Goal: Task Accomplishment & Management: Use online tool/utility

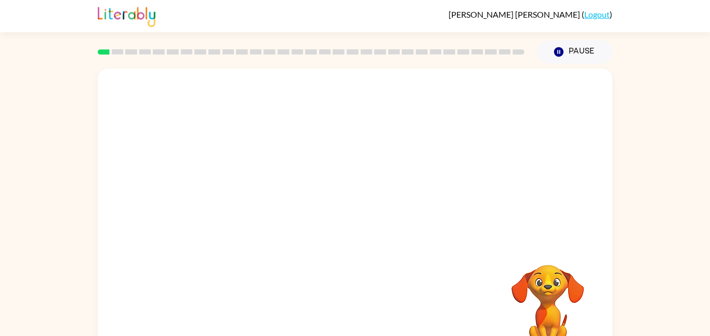
scroll to position [29, 0]
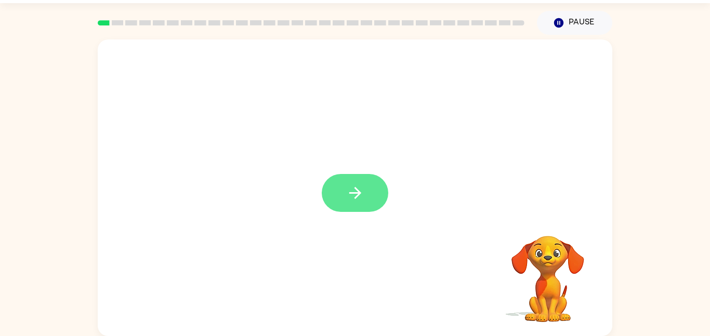
click at [361, 197] on icon "button" at bounding box center [355, 193] width 18 height 18
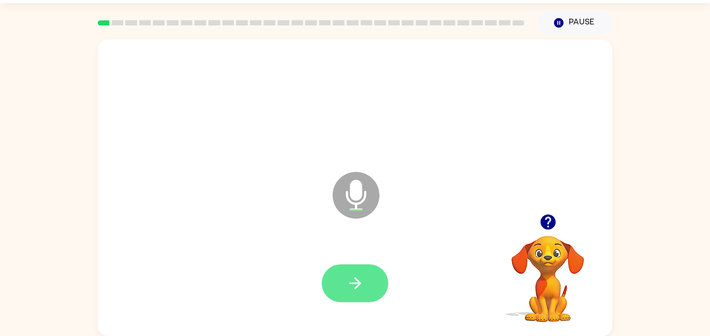
click at [360, 290] on icon "button" at bounding box center [355, 283] width 18 height 18
click at [351, 274] on icon "button" at bounding box center [355, 283] width 18 height 18
click at [359, 276] on icon "button" at bounding box center [355, 283] width 18 height 18
click at [347, 279] on icon "button" at bounding box center [355, 283] width 18 height 18
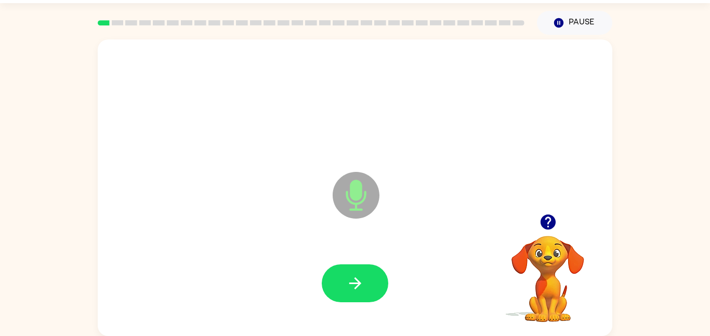
scroll to position [28, 0]
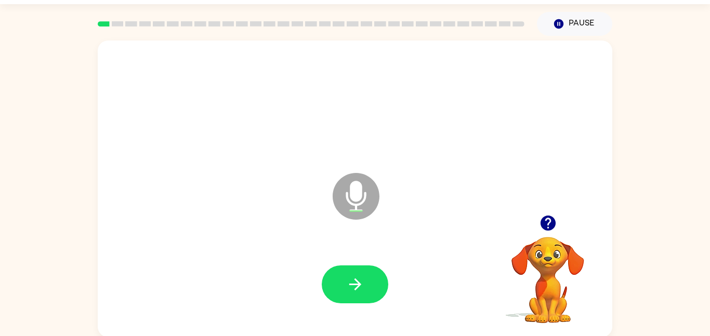
click at [546, 230] on icon "button" at bounding box center [547, 223] width 15 height 15
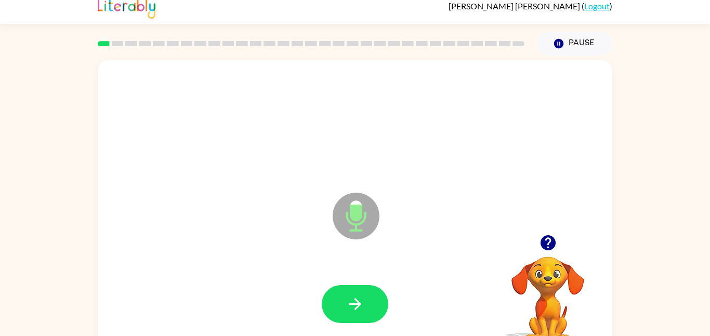
scroll to position [0, 0]
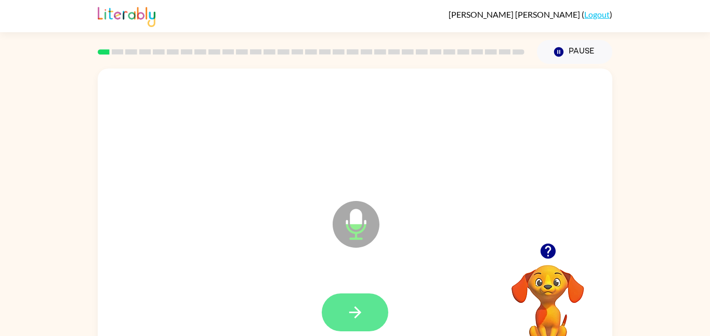
click at [356, 317] on icon "button" at bounding box center [355, 313] width 12 height 12
click at [351, 313] on icon "button" at bounding box center [355, 312] width 18 height 18
click at [351, 308] on icon "button" at bounding box center [355, 312] width 18 height 18
click at [361, 313] on icon "button" at bounding box center [355, 312] width 18 height 18
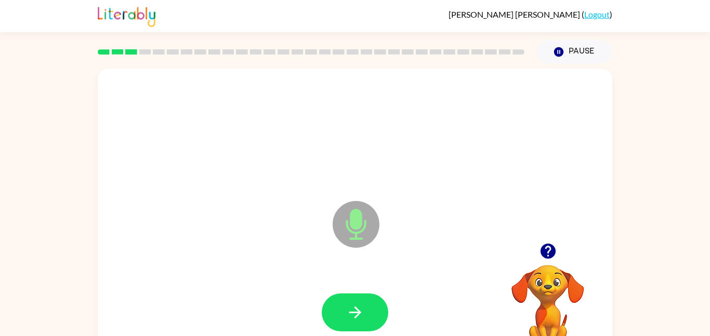
click at [557, 248] on button "button" at bounding box center [548, 251] width 26 height 26
click at [360, 303] on icon "button" at bounding box center [355, 312] width 18 height 18
click at [346, 316] on icon "button" at bounding box center [355, 312] width 18 height 18
click at [328, 307] on button "button" at bounding box center [355, 313] width 67 height 38
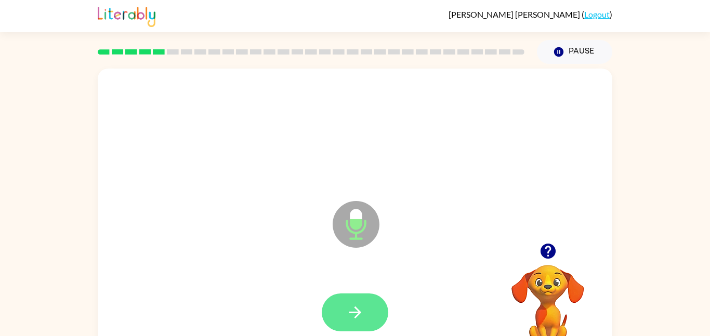
click at [382, 298] on button "button" at bounding box center [355, 313] width 67 height 38
click at [349, 327] on button "button" at bounding box center [355, 313] width 67 height 38
click at [366, 321] on button "button" at bounding box center [355, 313] width 67 height 38
click at [354, 311] on icon "button" at bounding box center [355, 312] width 18 height 18
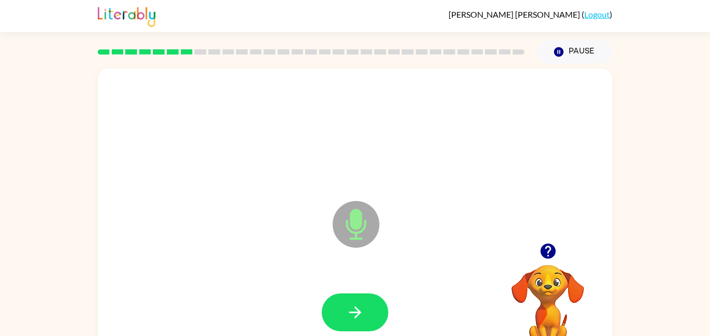
click at [543, 258] on icon "button" at bounding box center [548, 251] width 18 height 18
click at [347, 315] on icon "button" at bounding box center [355, 312] width 18 height 18
click at [543, 256] on icon "button" at bounding box center [547, 251] width 15 height 15
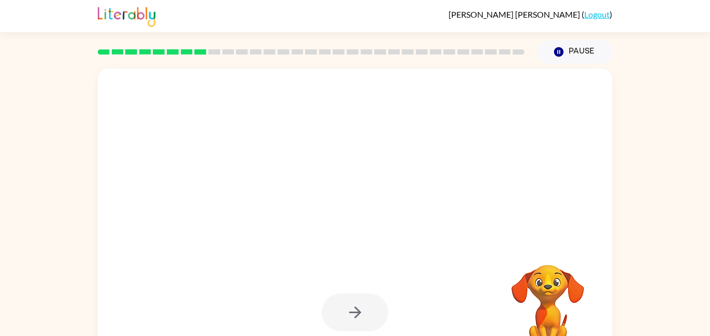
click at [343, 321] on div at bounding box center [355, 313] width 67 height 38
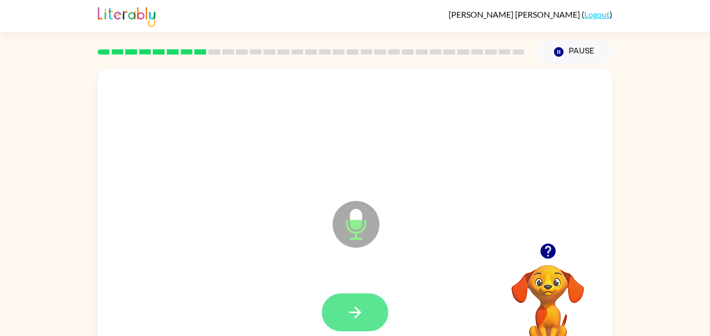
click at [348, 307] on icon "button" at bounding box center [355, 312] width 18 height 18
click at [547, 282] on video "Your browser must support playing .mp4 files to use Literably. Please try using…" at bounding box center [548, 301] width 104 height 104
click at [554, 255] on icon "button" at bounding box center [548, 251] width 18 height 18
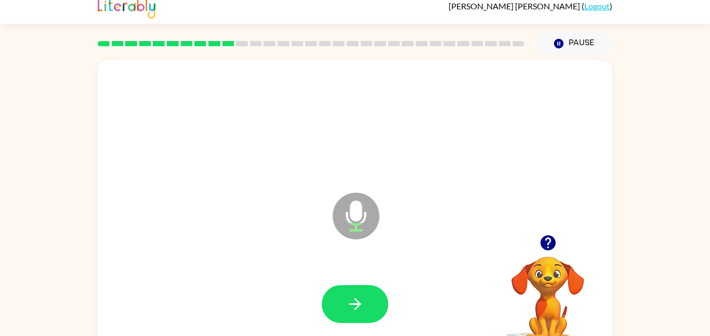
scroll to position [9, 0]
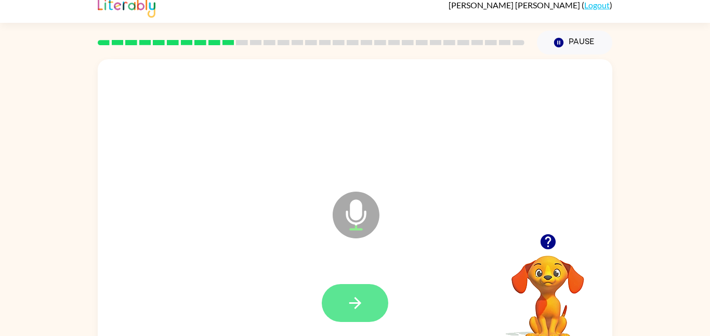
click at [353, 316] on button "button" at bounding box center [355, 303] width 67 height 38
click at [348, 298] on icon "button" at bounding box center [355, 303] width 18 height 18
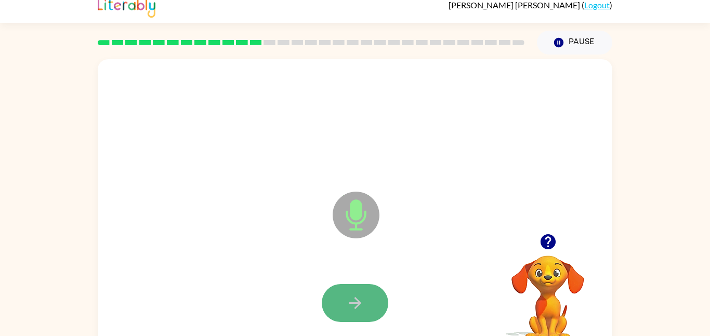
click at [377, 307] on button "button" at bounding box center [355, 303] width 67 height 38
click at [356, 308] on icon "button" at bounding box center [355, 303] width 12 height 12
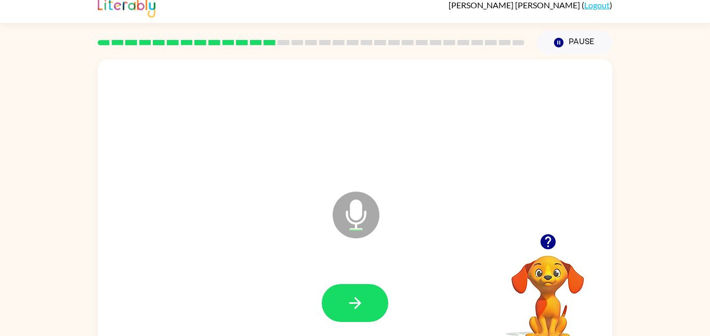
click at [384, 290] on div at bounding box center [355, 303] width 67 height 38
click at [368, 314] on button "button" at bounding box center [355, 303] width 67 height 38
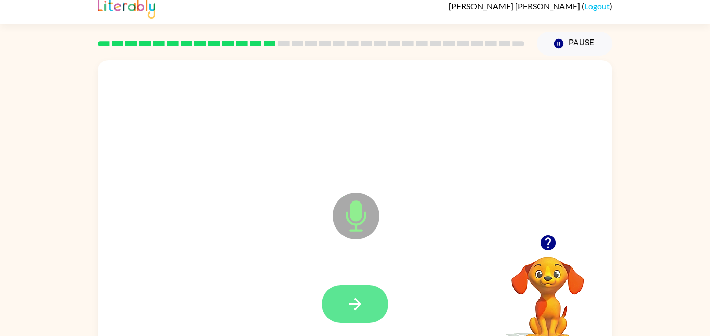
click at [367, 305] on button "button" at bounding box center [355, 304] width 67 height 38
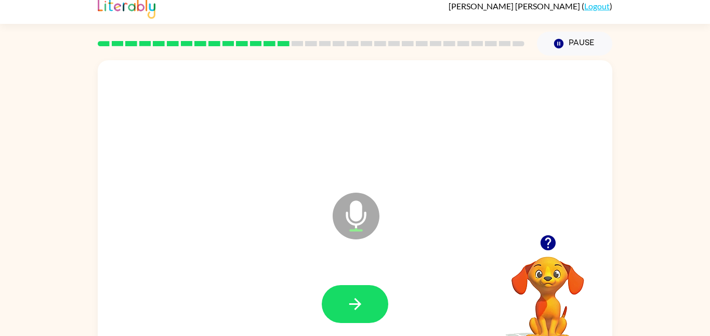
click at [362, 331] on div at bounding box center [355, 304] width 494 height 85
click at [352, 305] on icon "button" at bounding box center [355, 304] width 18 height 18
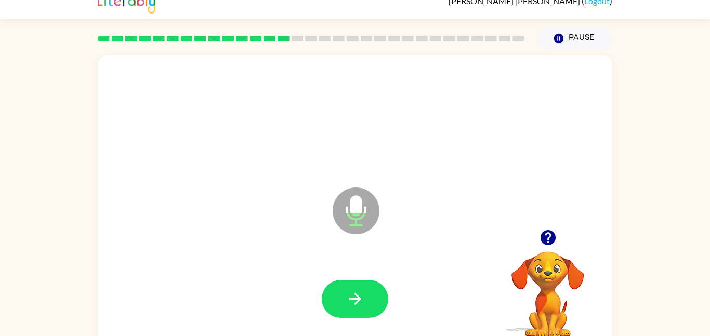
scroll to position [29, 0]
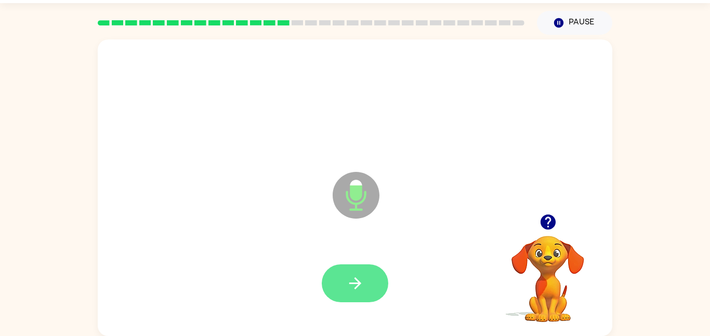
click at [357, 287] on icon "button" at bounding box center [355, 283] width 12 height 12
click at [367, 287] on button "button" at bounding box center [355, 283] width 67 height 38
click at [357, 276] on icon "button" at bounding box center [355, 283] width 18 height 18
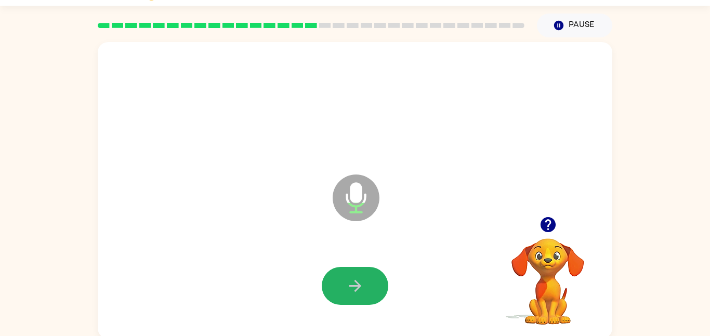
scroll to position [25, 0]
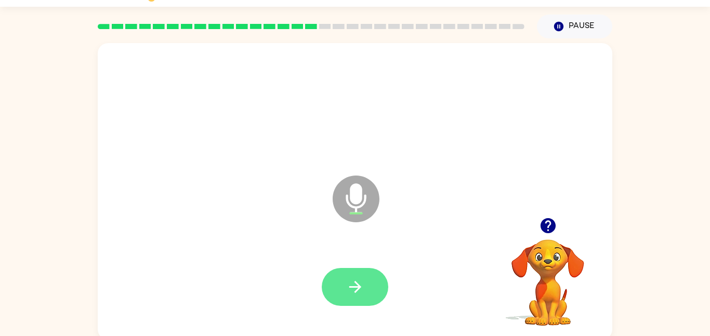
click at [360, 275] on button "button" at bounding box center [355, 287] width 67 height 38
click at [546, 233] on icon "button" at bounding box center [547, 225] width 15 height 15
click at [360, 300] on button "button" at bounding box center [355, 287] width 67 height 38
click at [360, 292] on icon "button" at bounding box center [355, 287] width 18 height 18
click at [341, 294] on button "button" at bounding box center [355, 287] width 67 height 38
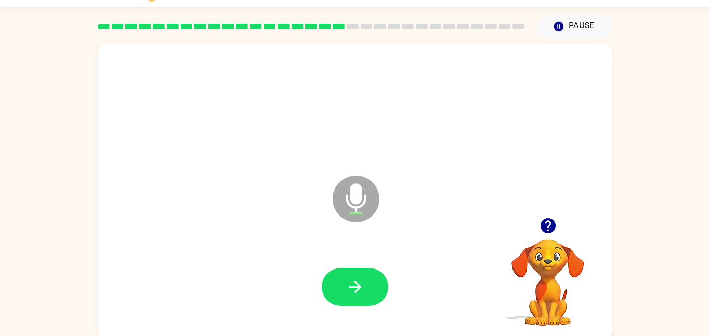
click at [554, 236] on button "button" at bounding box center [548, 225] width 26 height 26
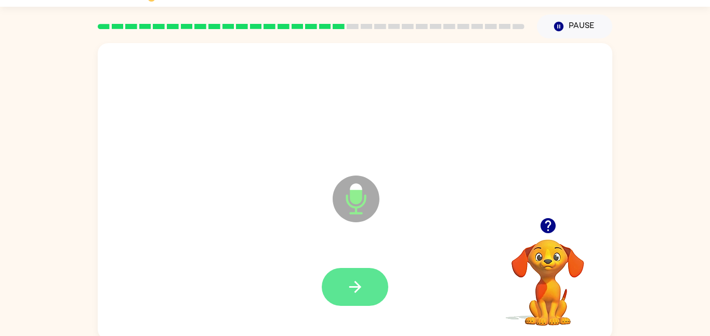
click at [356, 295] on icon "button" at bounding box center [355, 287] width 18 height 18
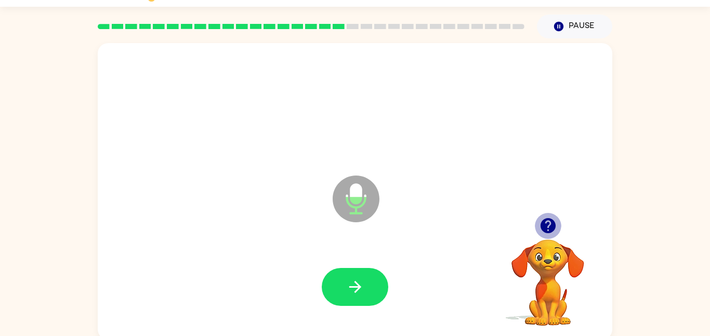
click at [540, 228] on icon "button" at bounding box center [548, 226] width 18 height 18
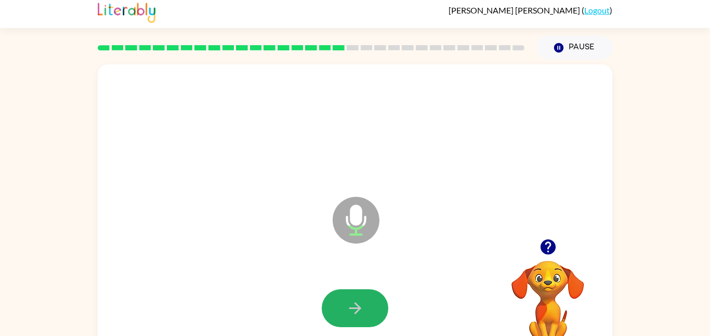
scroll to position [5, 0]
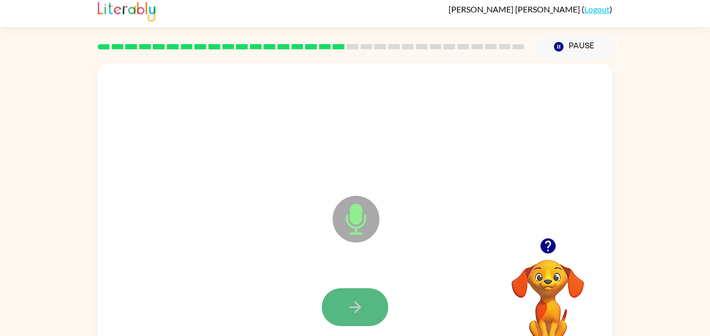
click at [358, 312] on icon "button" at bounding box center [355, 307] width 18 height 18
click at [362, 318] on button "button" at bounding box center [355, 307] width 67 height 38
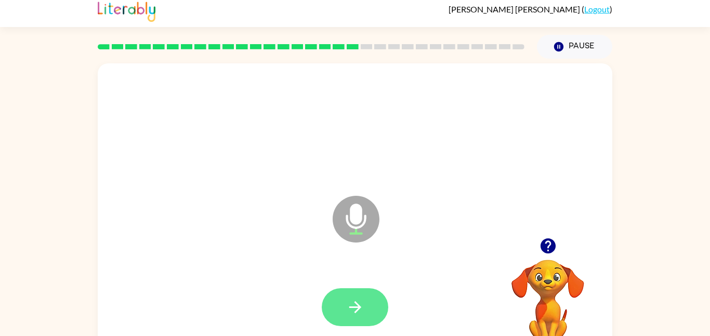
click at [362, 316] on icon "button" at bounding box center [355, 307] width 18 height 18
click at [550, 249] on icon "button" at bounding box center [547, 245] width 15 height 15
click at [358, 304] on icon "button" at bounding box center [355, 307] width 12 height 12
click at [363, 294] on button "button" at bounding box center [355, 307] width 67 height 38
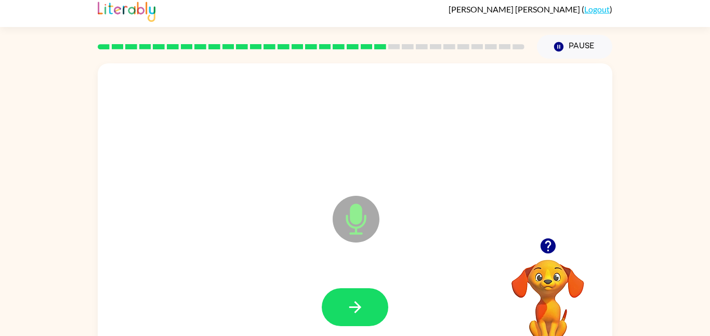
scroll to position [6, 0]
click at [373, 306] on button "button" at bounding box center [355, 307] width 67 height 38
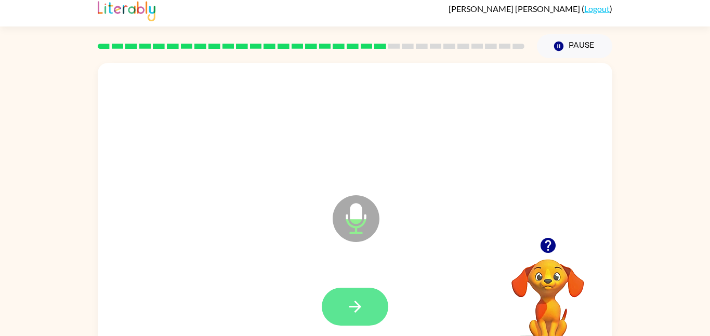
click at [351, 307] on icon "button" at bounding box center [355, 307] width 12 height 12
click at [349, 308] on icon "button" at bounding box center [355, 307] width 18 height 18
click at [362, 302] on icon "button" at bounding box center [355, 307] width 18 height 18
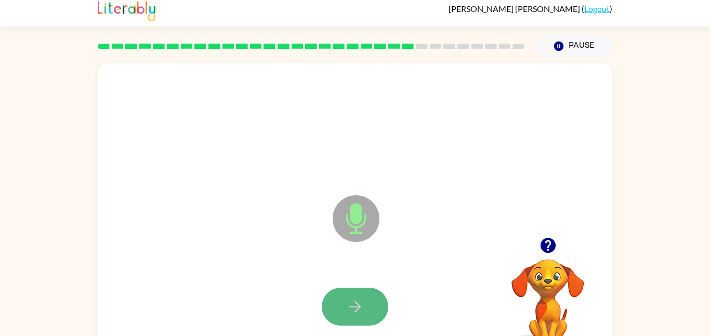
click at [348, 302] on icon "button" at bounding box center [355, 307] width 18 height 18
click at [358, 305] on icon "button" at bounding box center [355, 307] width 12 height 12
click at [553, 247] on icon "button" at bounding box center [547, 245] width 15 height 15
click at [558, 251] on button "button" at bounding box center [548, 245] width 26 height 26
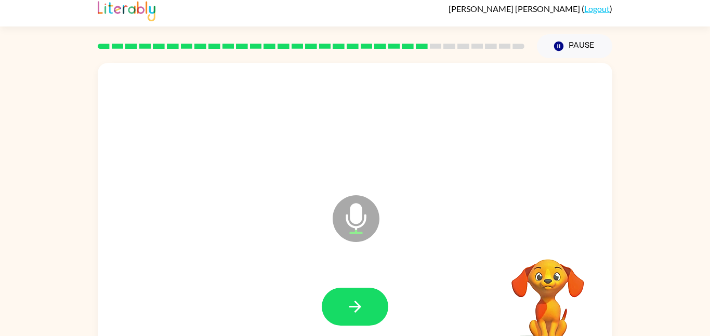
scroll to position [9, 0]
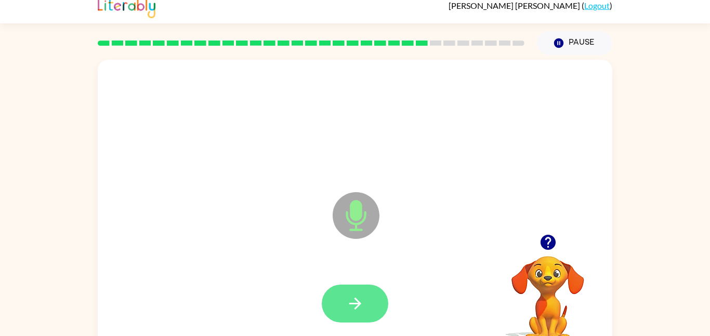
click at [344, 299] on button "button" at bounding box center [355, 304] width 67 height 38
click at [552, 230] on button "button" at bounding box center [548, 242] width 26 height 26
click at [346, 298] on icon "button" at bounding box center [355, 304] width 18 height 18
click at [361, 304] on icon "button" at bounding box center [355, 304] width 12 height 12
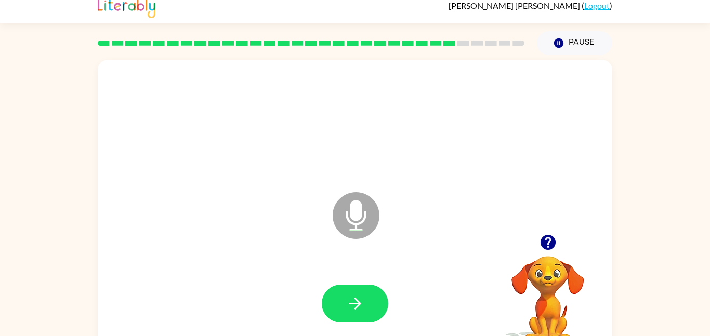
click at [555, 244] on icon "button" at bounding box center [548, 242] width 18 height 18
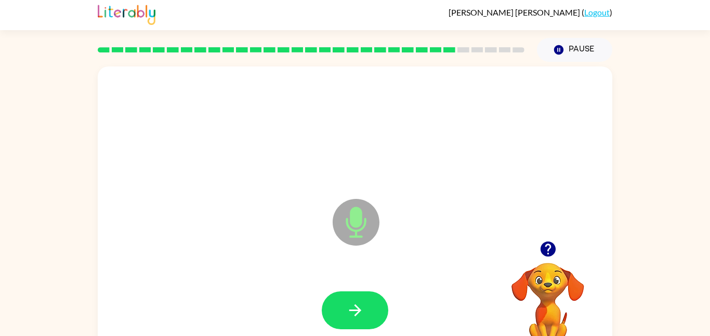
scroll to position [0, 0]
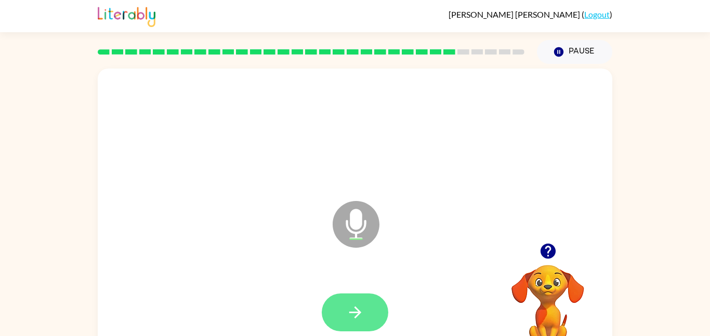
click at [364, 312] on button "button" at bounding box center [355, 313] width 67 height 38
click at [364, 309] on icon "button" at bounding box center [355, 312] width 18 height 18
click at [539, 265] on video "Your browser must support playing .mp4 files to use Literably. Please try using…" at bounding box center [548, 301] width 104 height 104
click at [544, 259] on icon "button" at bounding box center [548, 251] width 18 height 18
click at [362, 318] on icon "button" at bounding box center [355, 312] width 18 height 18
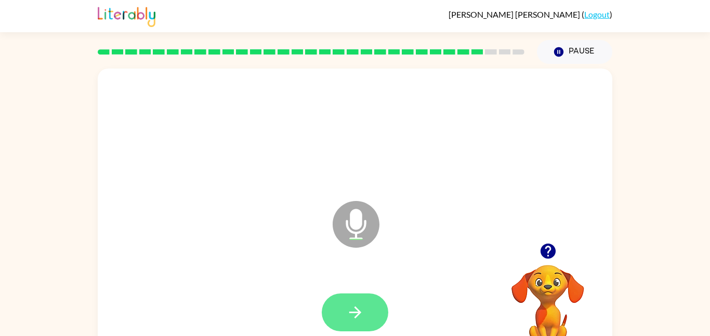
click at [336, 323] on button "button" at bounding box center [355, 313] width 67 height 38
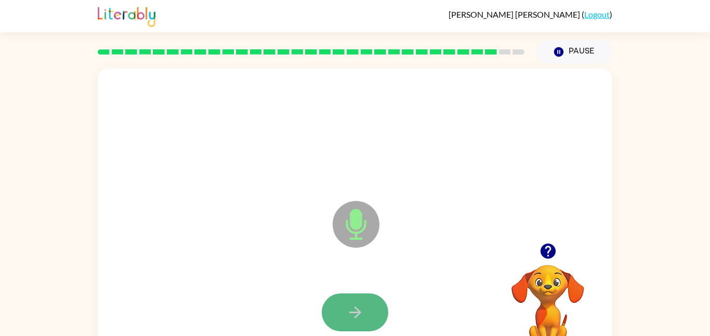
click at [361, 330] on button "button" at bounding box center [355, 313] width 67 height 38
click at [360, 310] on icon "button" at bounding box center [355, 312] width 18 height 18
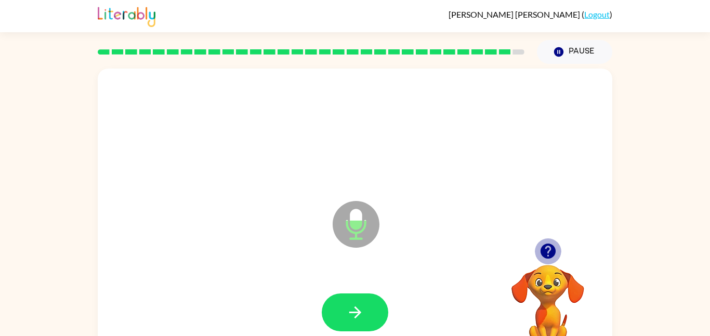
click at [547, 254] on icon "button" at bounding box center [547, 251] width 15 height 15
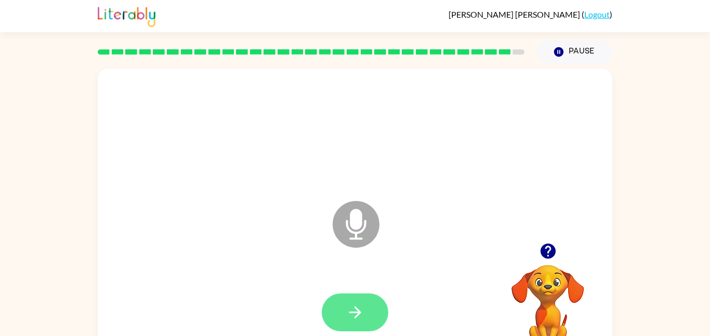
click at [347, 295] on button "button" at bounding box center [355, 313] width 67 height 38
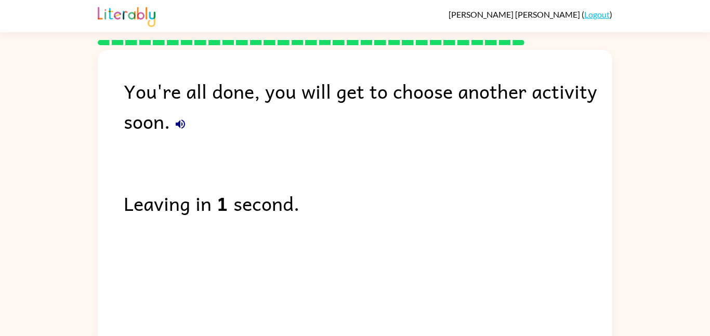
click at [181, 121] on icon "button" at bounding box center [180, 124] width 12 height 12
